Goal: Check status: Check status

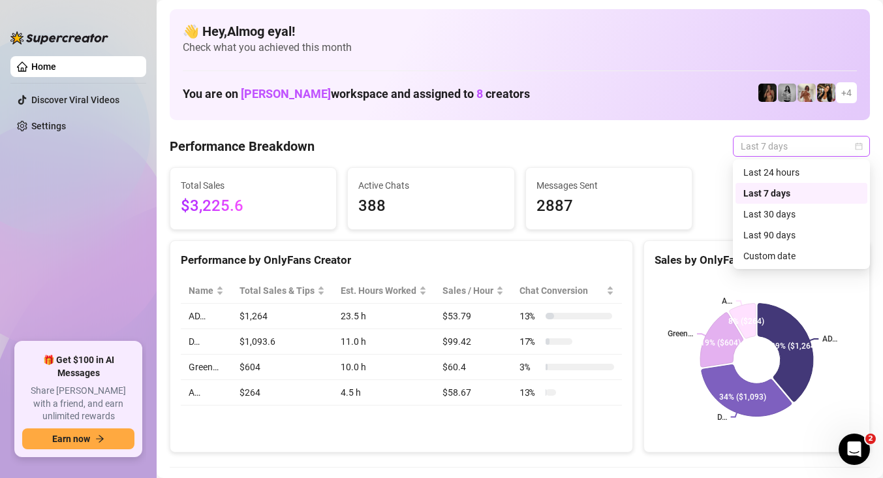
click at [786, 147] on span "Last 7 days" at bounding box center [801, 146] width 121 height 20
click at [780, 254] on div "Custom date" at bounding box center [801, 256] width 116 height 14
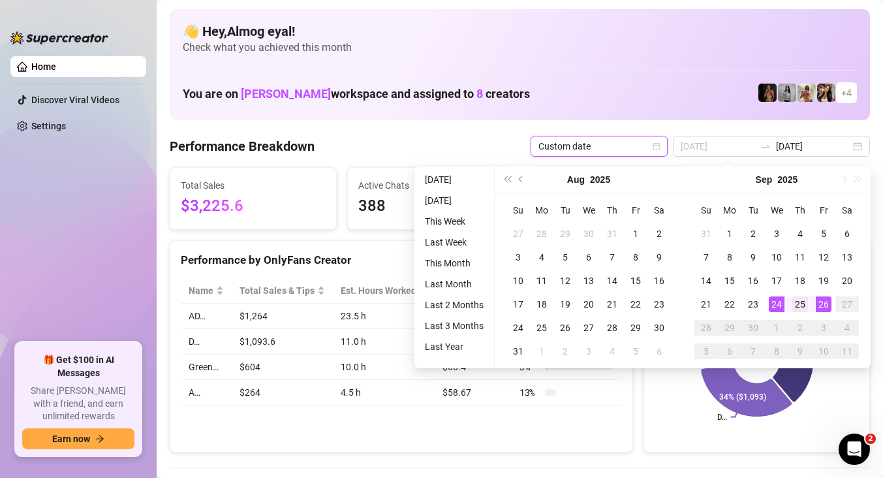
type input "[DATE]"
click at [794, 300] on div "25" at bounding box center [800, 304] width 16 height 16
click at [829, 307] on div "26" at bounding box center [824, 304] width 16 height 16
type input "[DATE]"
